Goal: Find specific page/section: Find specific page/section

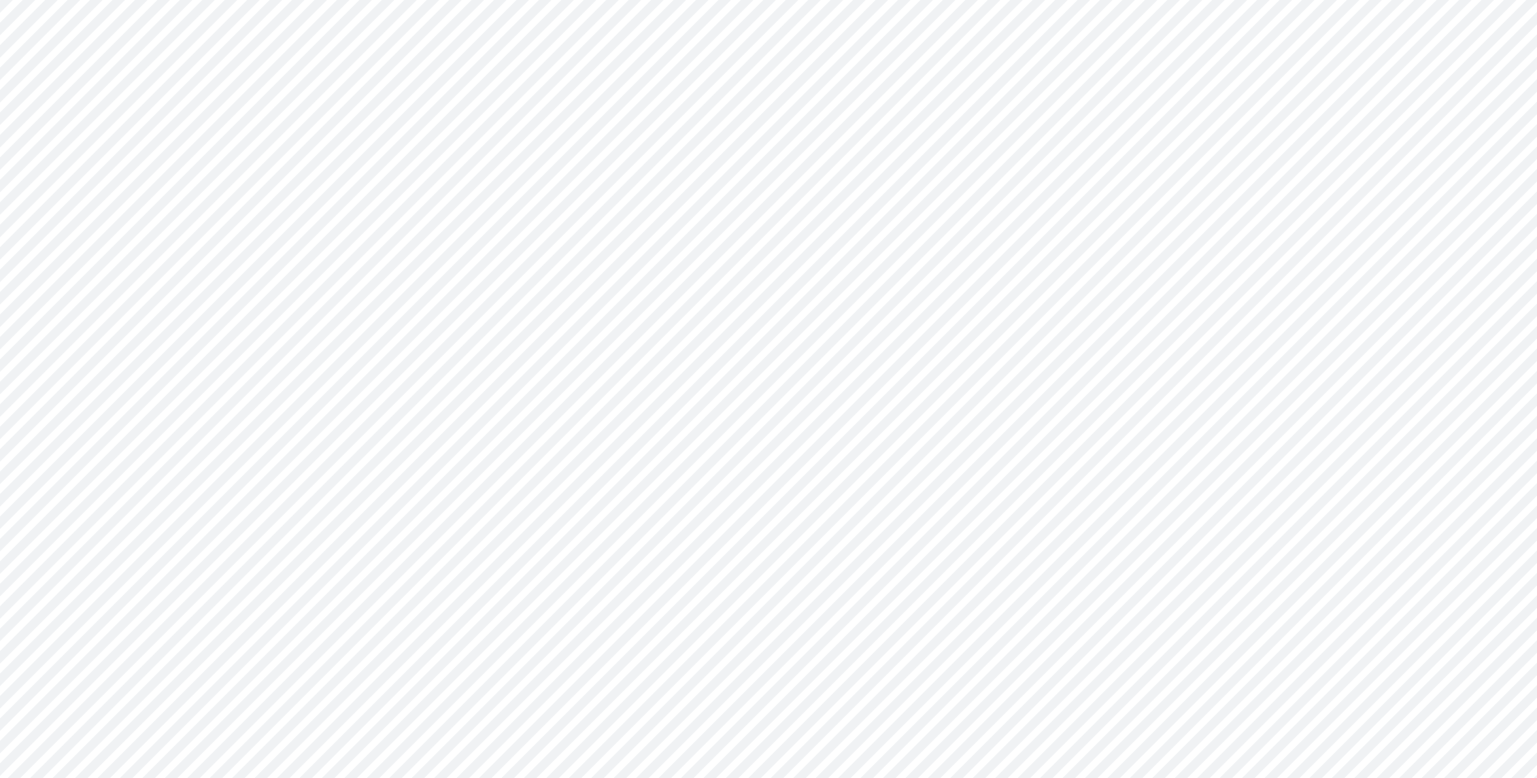
type input "Consolidated FS - USGAAP"
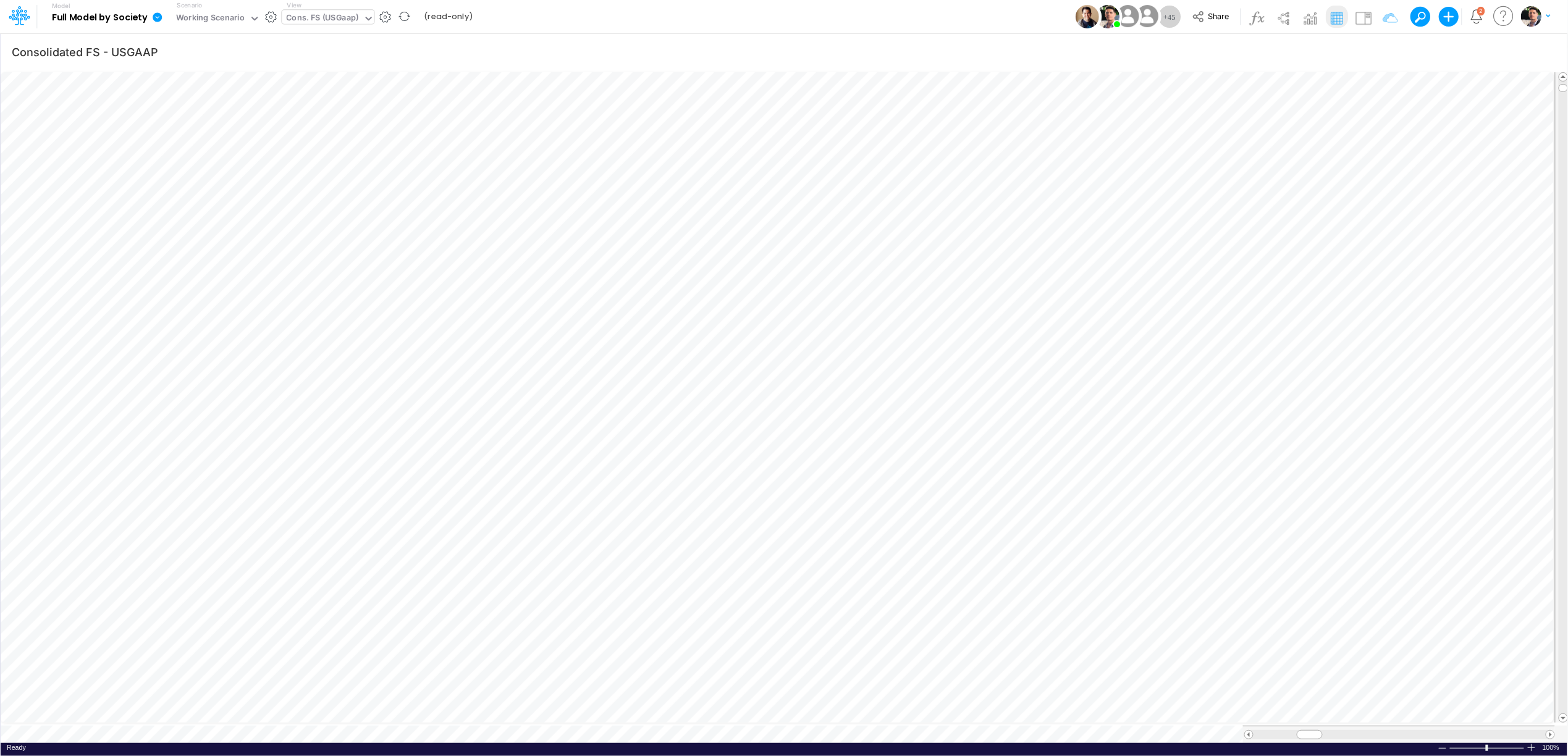
click at [313, 16] on div "Cons. FS (USGaap)" at bounding box center [323, 19] width 73 height 15
type input "unit"
click at [365, 68] on div "Unit Economics (PIX)" at bounding box center [382, 61] width 202 height 20
click at [1384, 49] on icon "button" at bounding box center [1384, 52] width 18 height 13
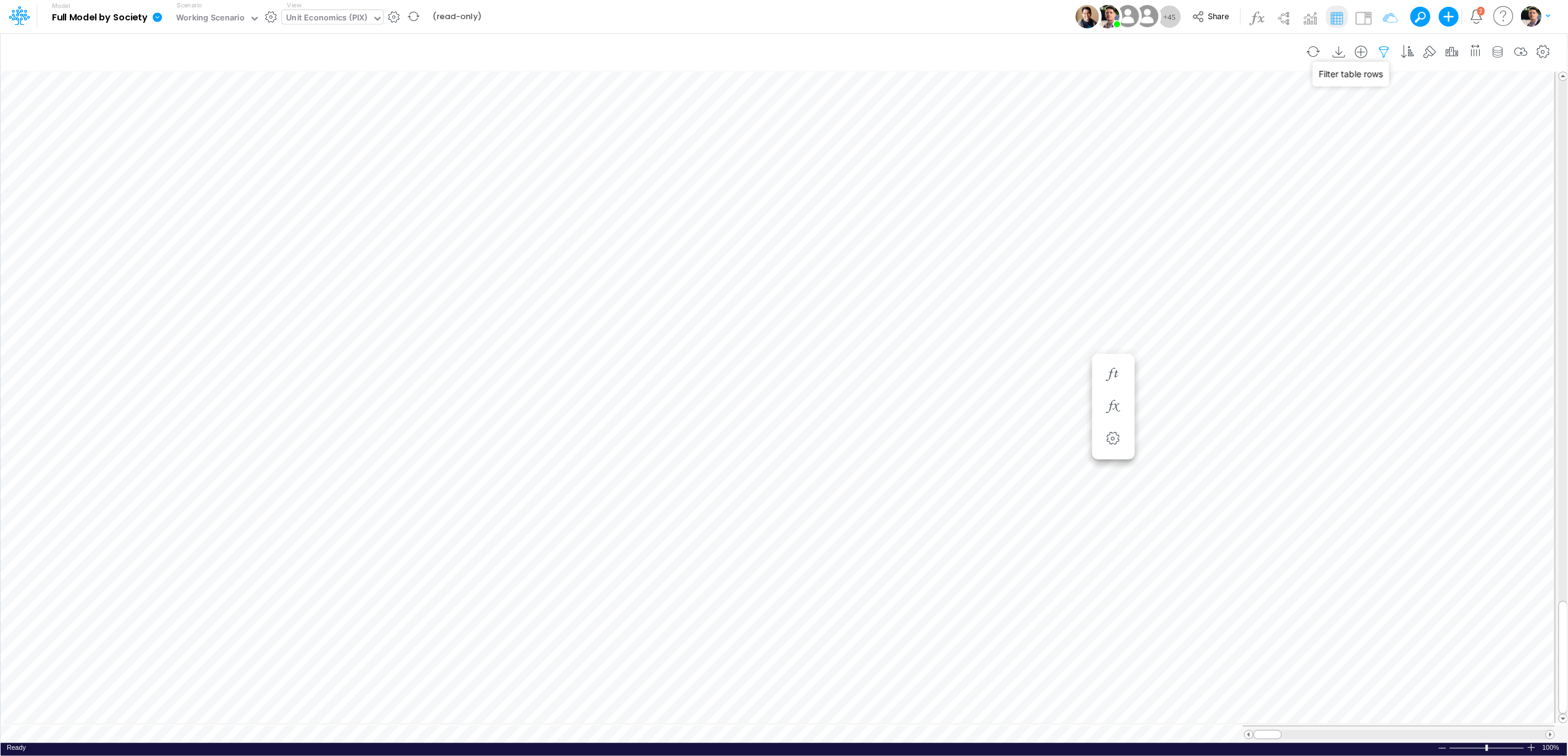
select select "contains"
click at [1329, 169] on input "pix / cc rpay / a vista" at bounding box center [1311, 171] width 84 height 21
click at [1395, 174] on body "Model Full Model by Society Edit model settings Duplicate Import QuickBooks Qui…" at bounding box center [784, 378] width 1568 height 756
click at [1383, 51] on icon "button" at bounding box center [1384, 52] width 18 height 13
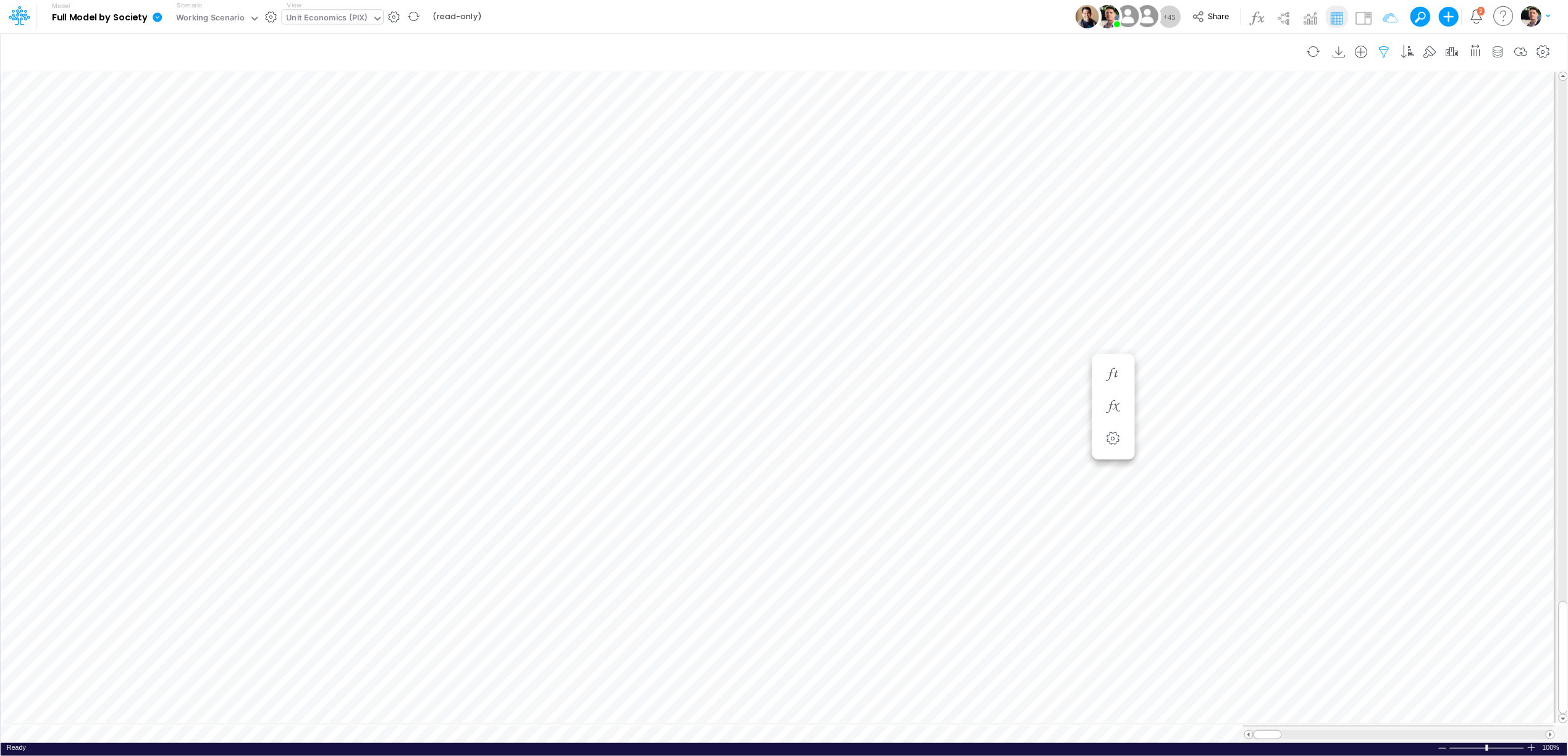
select select "contains"
click at [1296, 174] on input "pix / cc rpay / a vista" at bounding box center [1311, 171] width 84 height 21
type input "pix / cc / inst"
click at [1027, 107] on button "Apply" at bounding box center [1028, 105] width 33 height 18
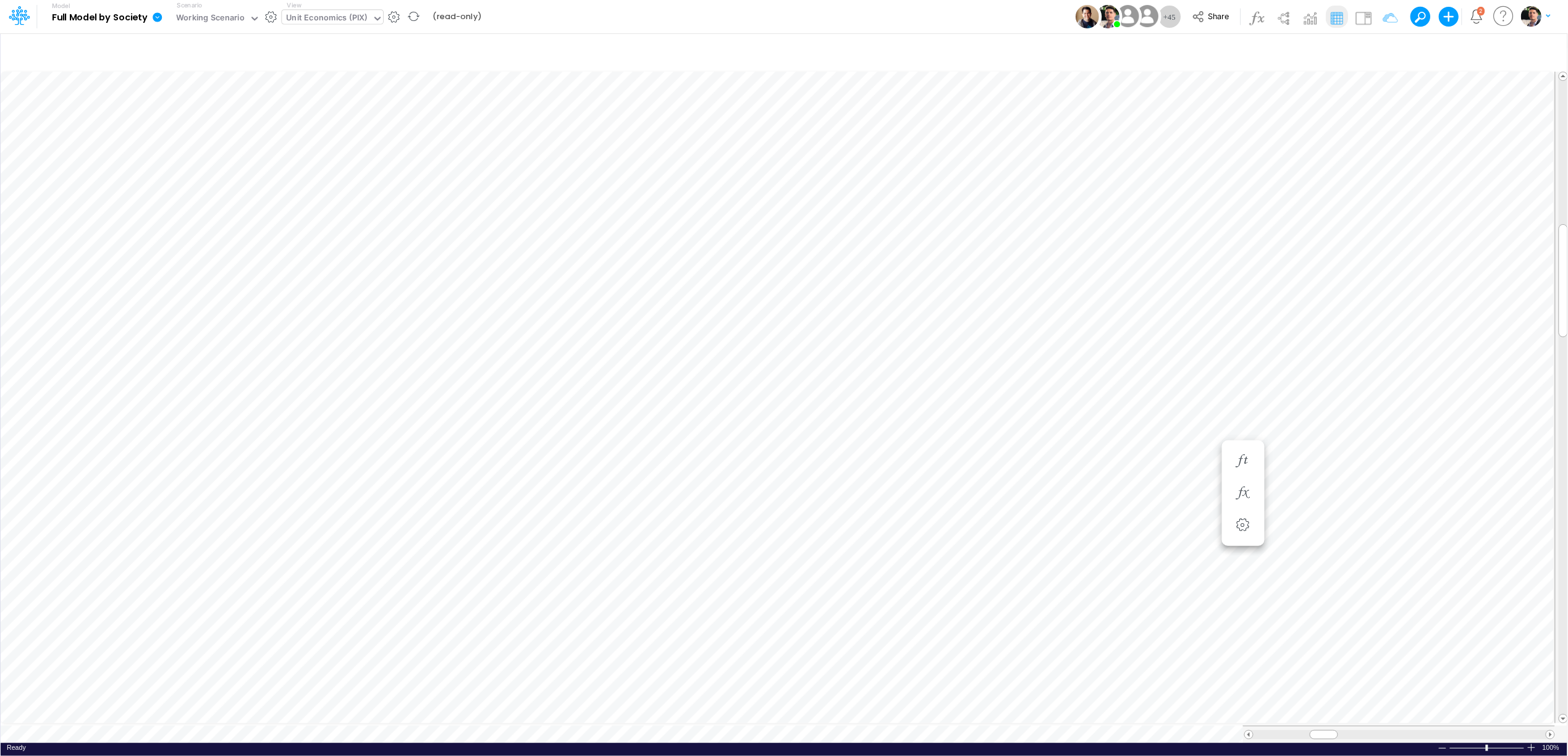
scroll to position [0, 1]
click at [328, 25] on div "Unit Economics (PIX)" at bounding box center [327, 19] width 81 height 15
type input "usga"
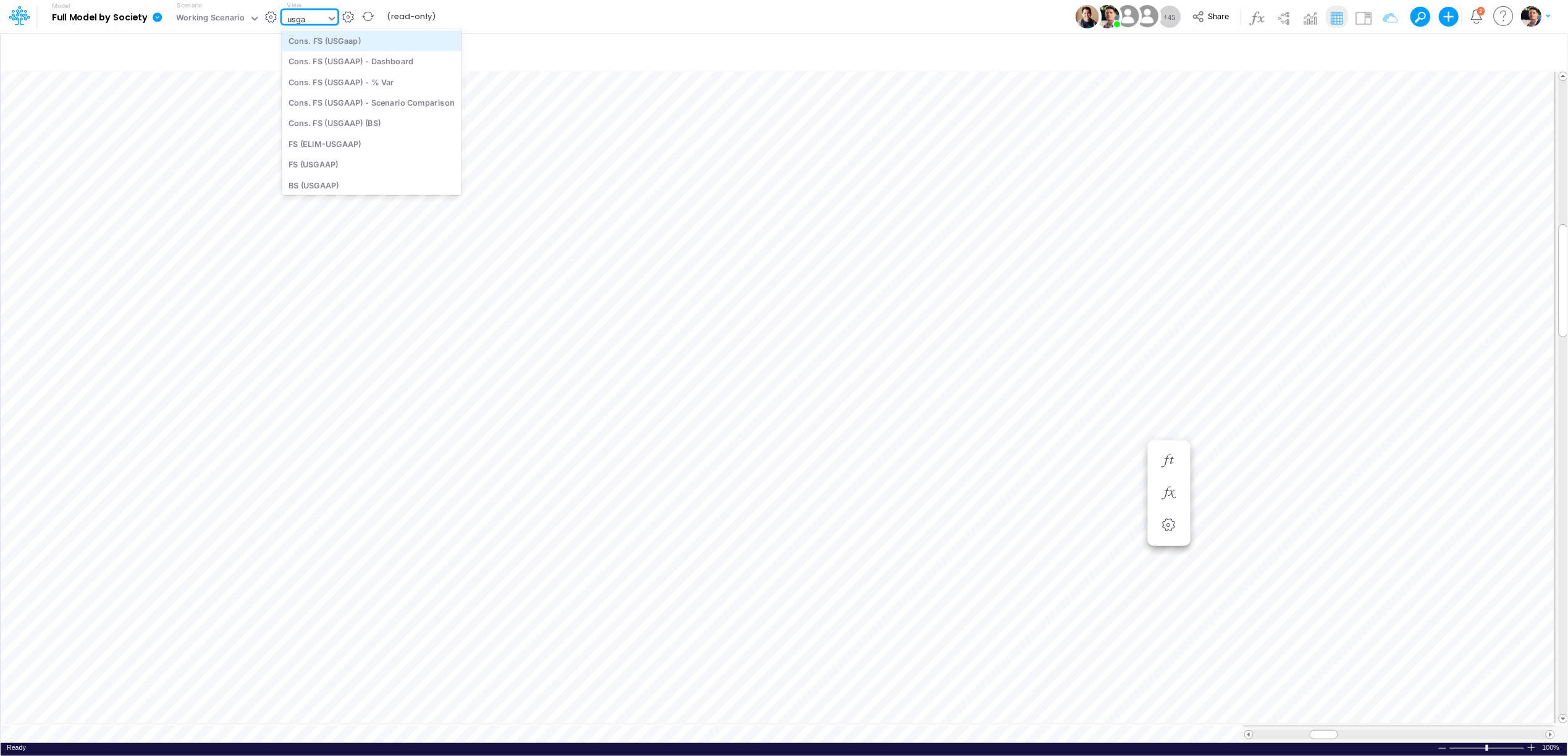
click at [366, 40] on div "Cons. FS (USGaap)" at bounding box center [372, 40] width 180 height 20
type input "Consolidated FS - USGAAP"
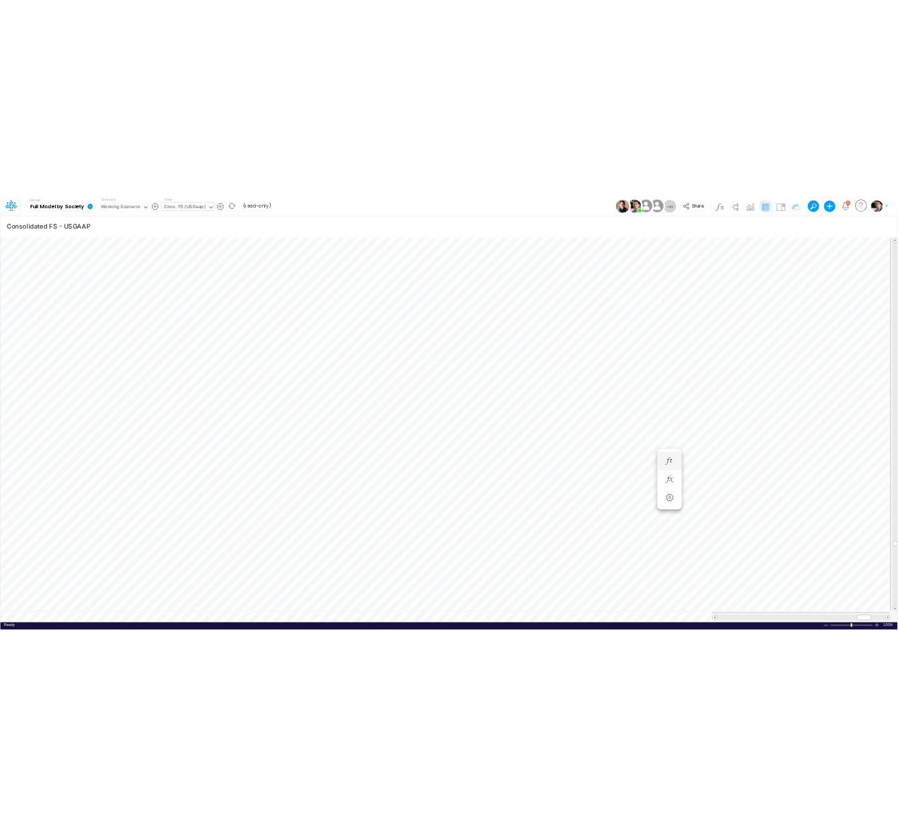
scroll to position [0, 1]
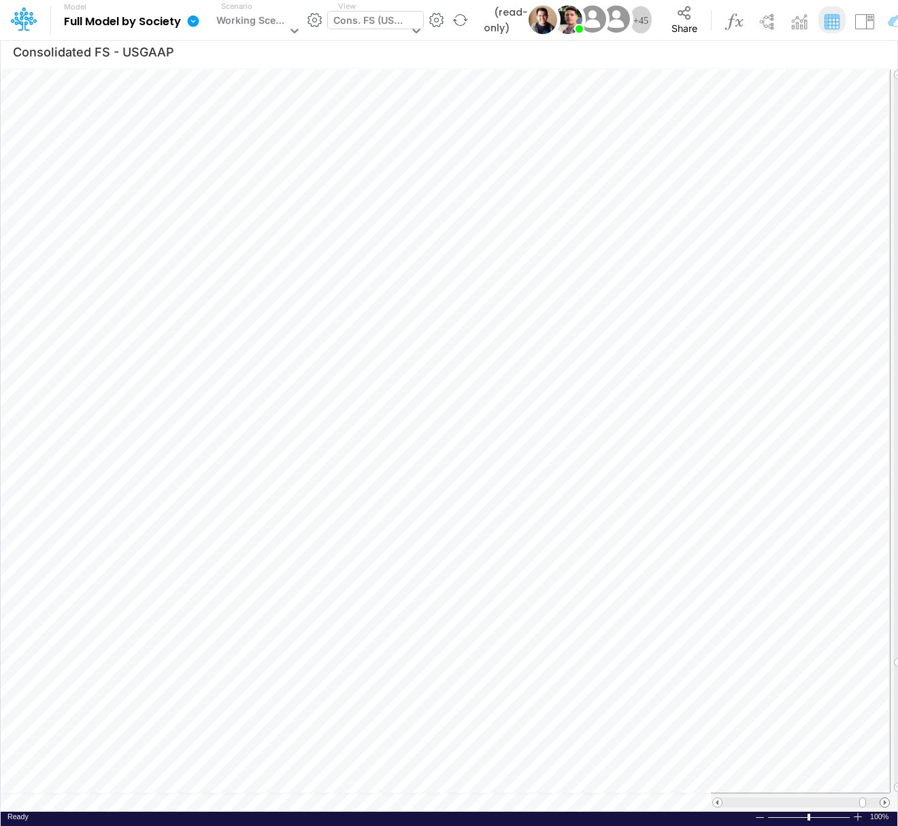
click at [883, 777] on span at bounding box center [884, 802] width 9 height 9
click at [360, 23] on div "Cons. FS (USGaap)" at bounding box center [370, 22] width 75 height 18
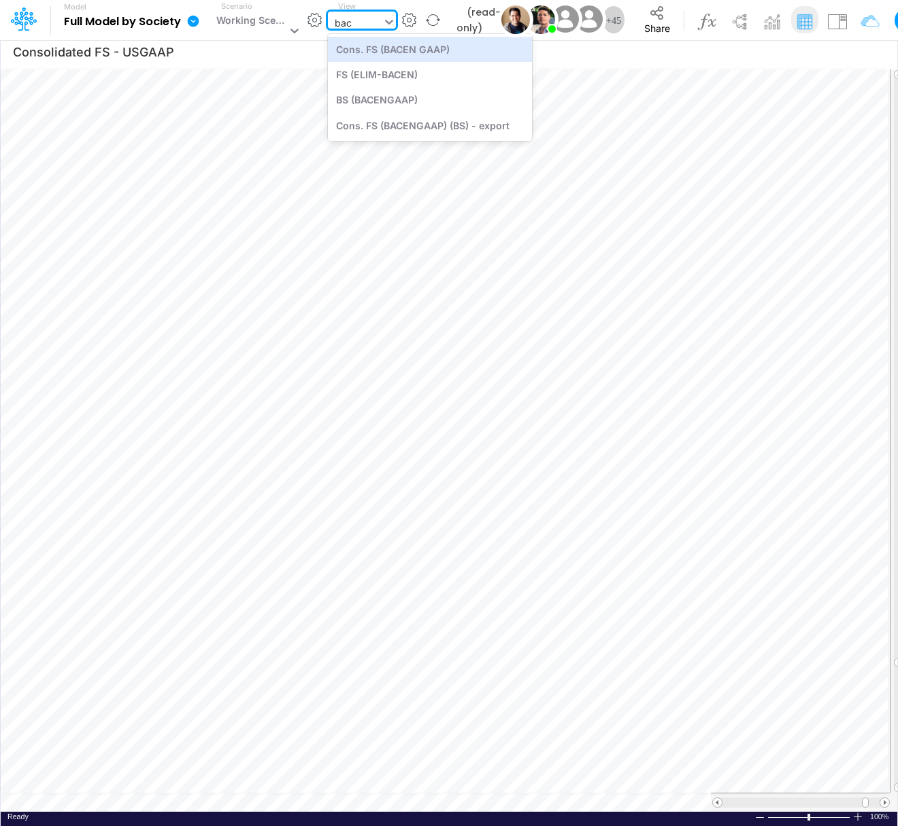
type input "bace"
click at [405, 49] on div "Cons. FS (BACEN GAAP)" at bounding box center [430, 49] width 204 height 25
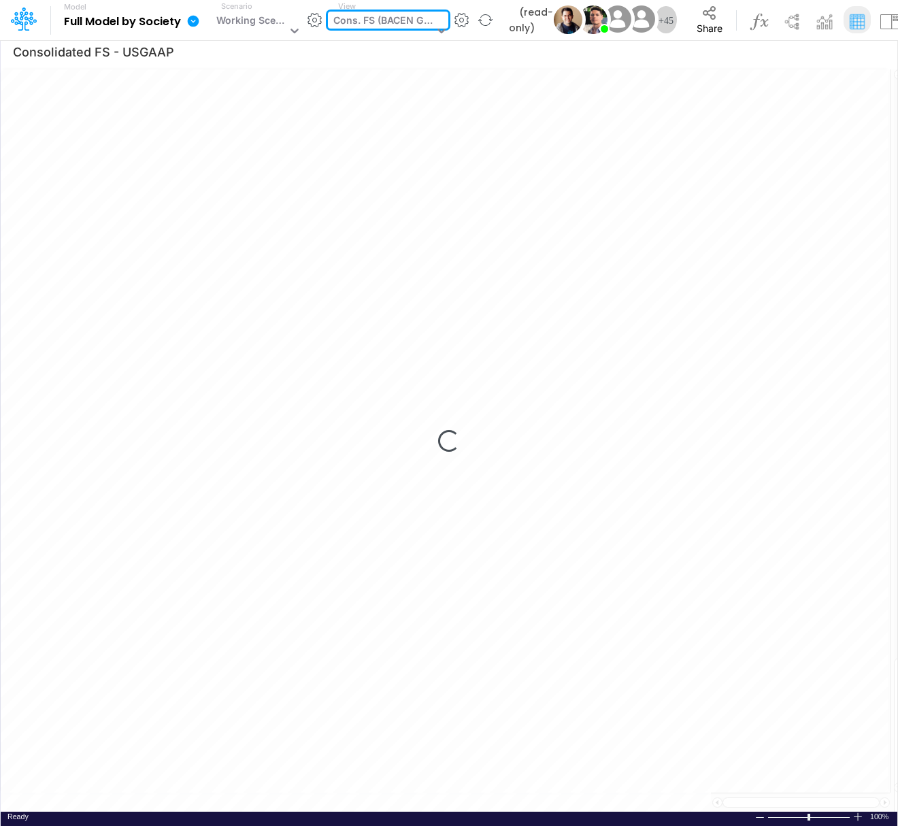
type input "Consolidated FS - BACENGAAP"
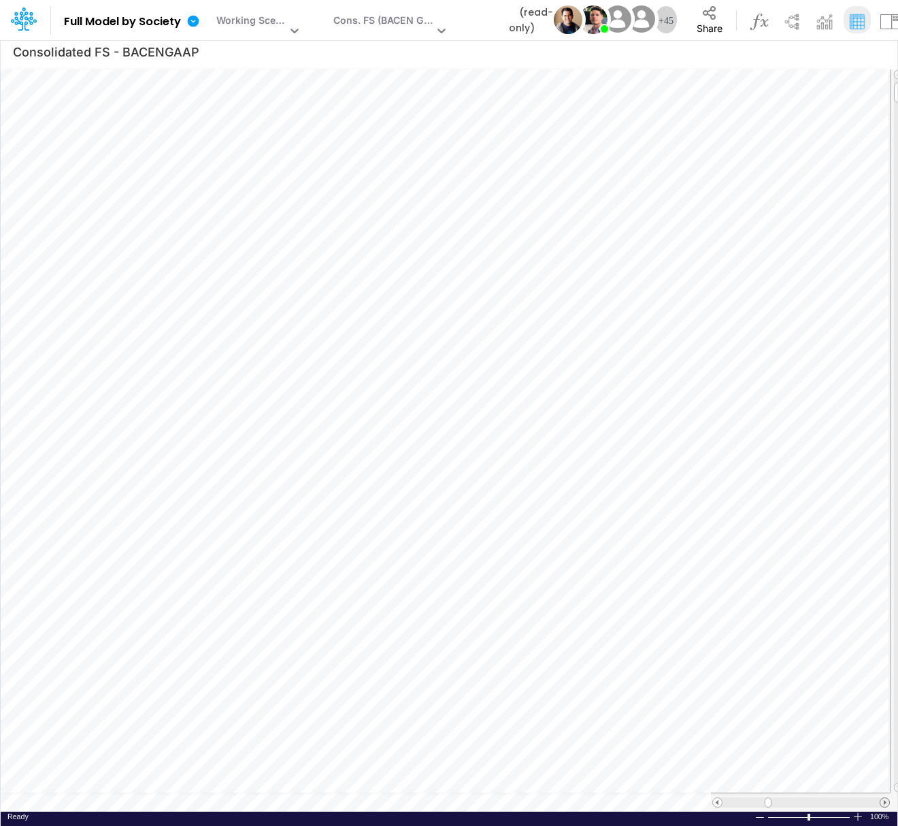
click at [882, 777] on span at bounding box center [884, 802] width 9 height 9
click at [855, 777] on div at bounding box center [800, 802] width 157 height 10
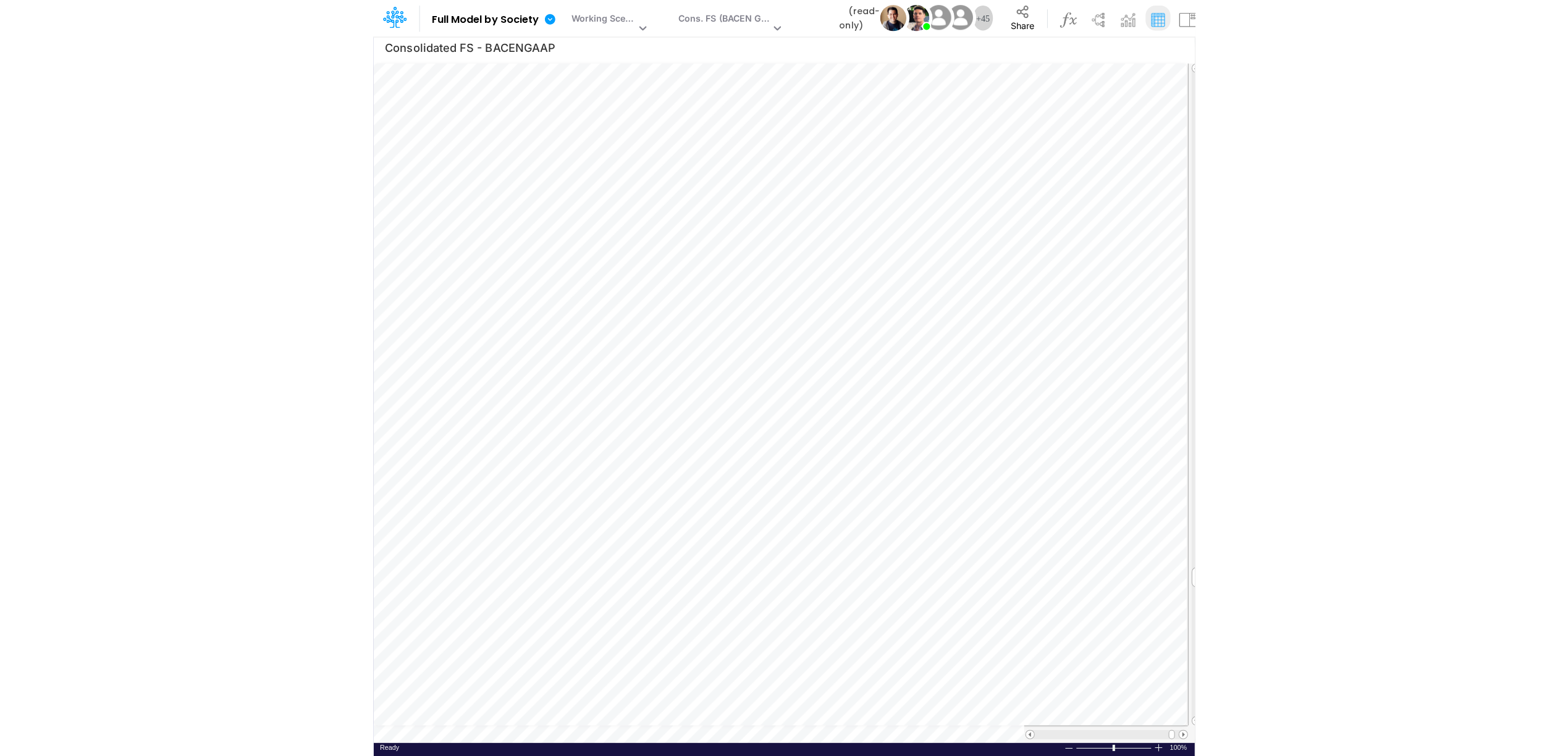
scroll to position [0, 1]
